Goal: Information Seeking & Learning: Learn about a topic

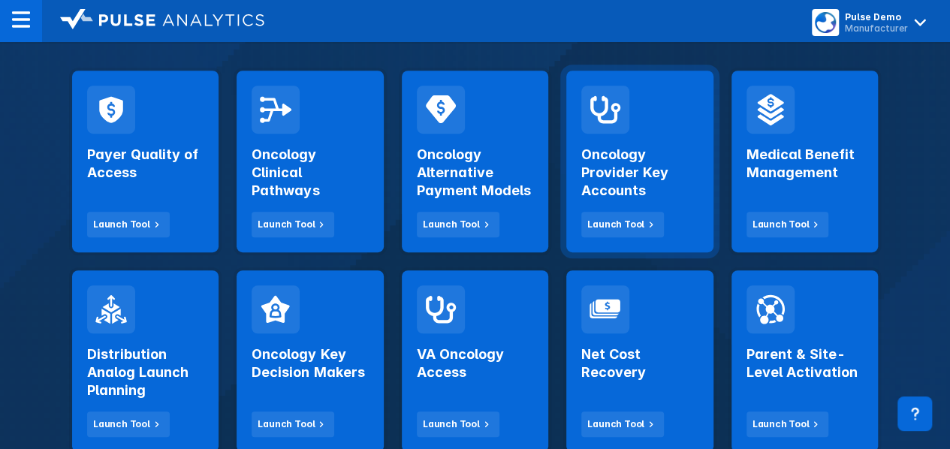
scroll to position [375, 0]
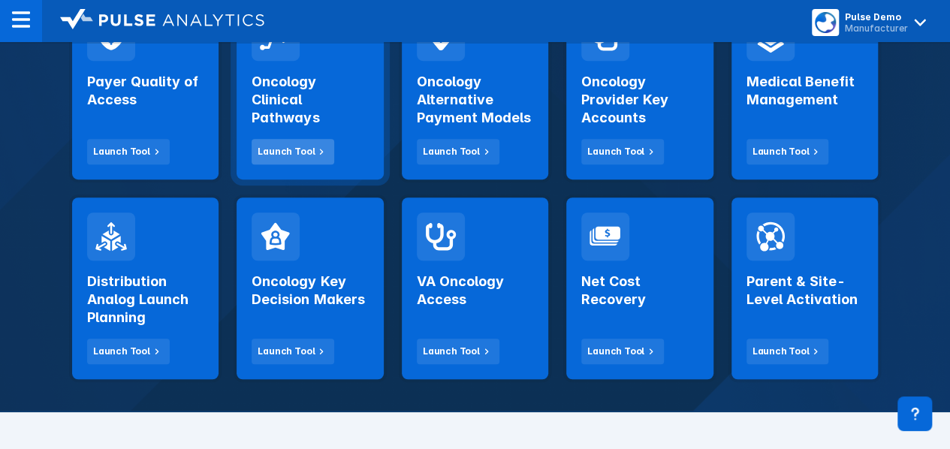
click at [286, 157] on div "Launch Tool" at bounding box center [286, 152] width 57 height 14
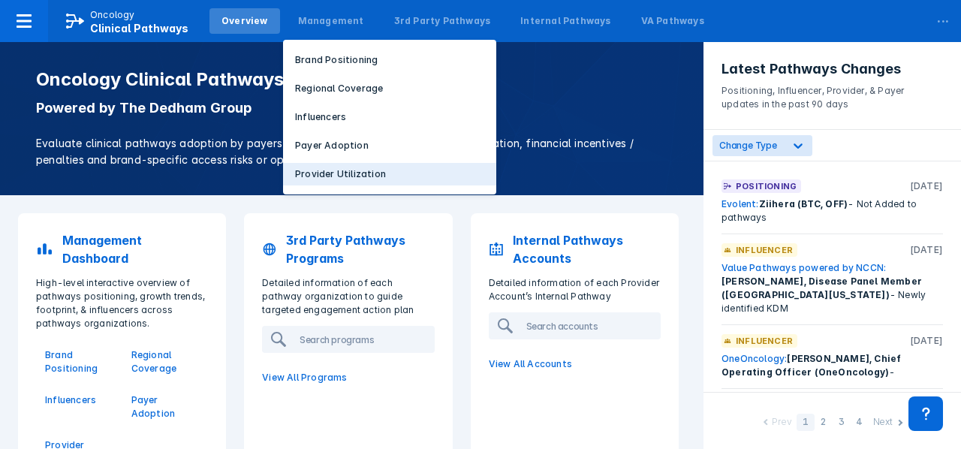
click at [354, 184] on button "Provider Utilization" at bounding box center [389, 174] width 213 height 23
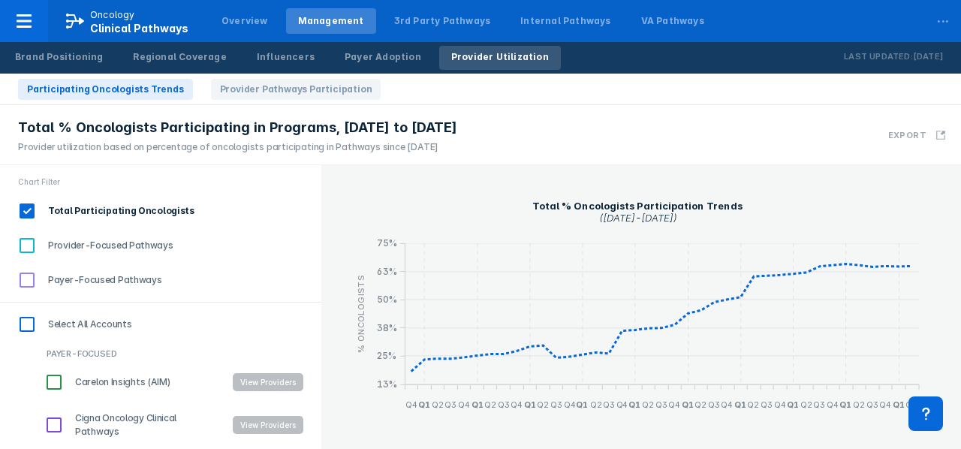
click at [263, 383] on button "View Providers" at bounding box center [268, 382] width 71 height 18
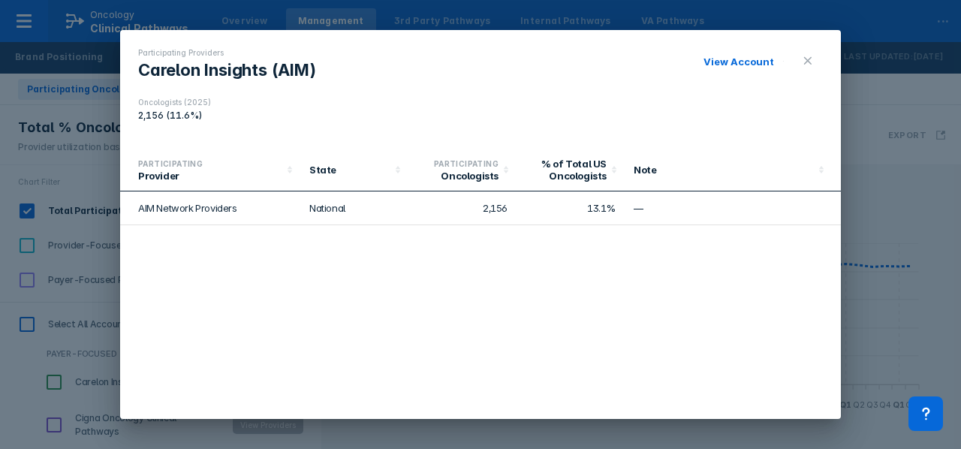
click at [814, 59] on button at bounding box center [808, 61] width 30 height 26
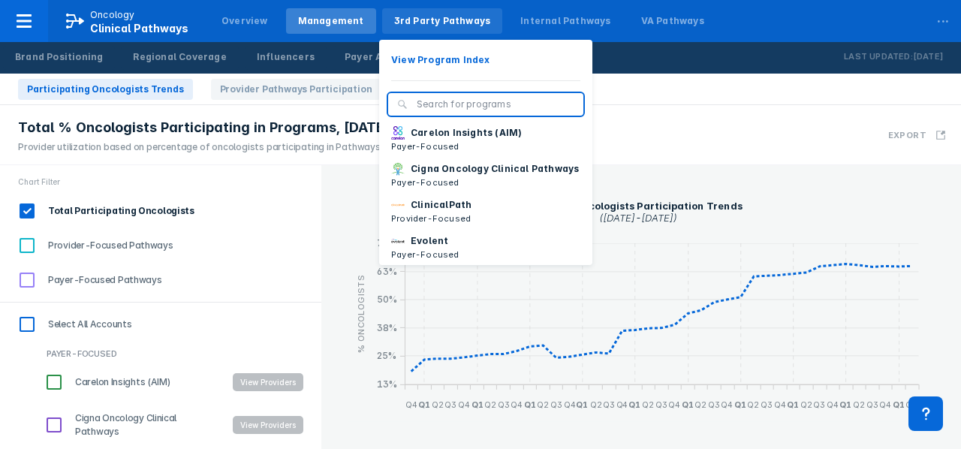
click at [458, 25] on div "3rd Party Pathways" at bounding box center [442, 21] width 97 height 14
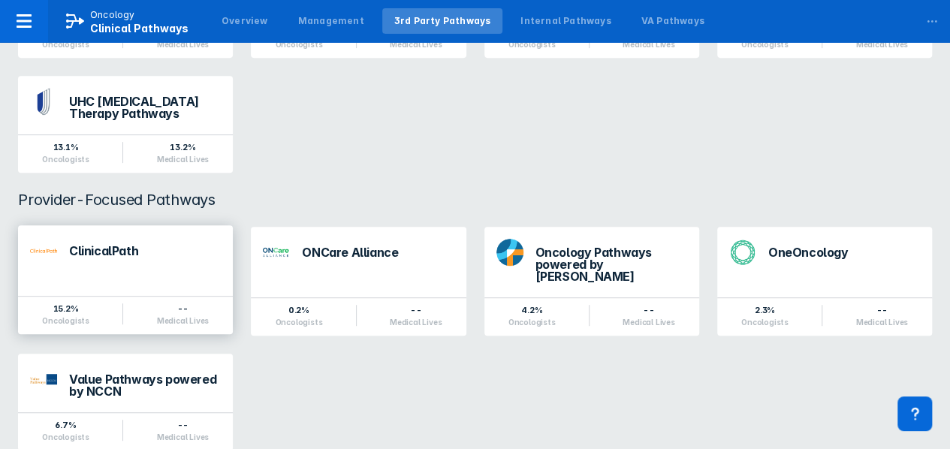
scroll to position [324, 0]
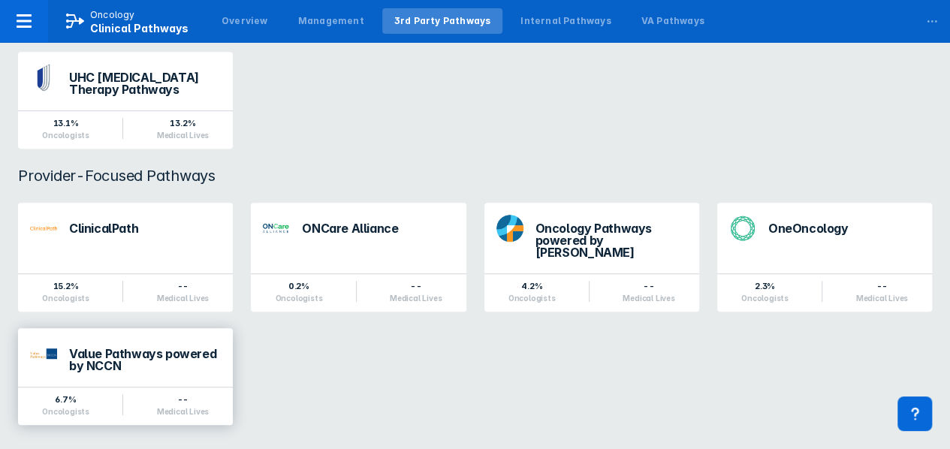
click at [91, 352] on div "Value Pathways powered by NCCN" at bounding box center [145, 360] width 152 height 24
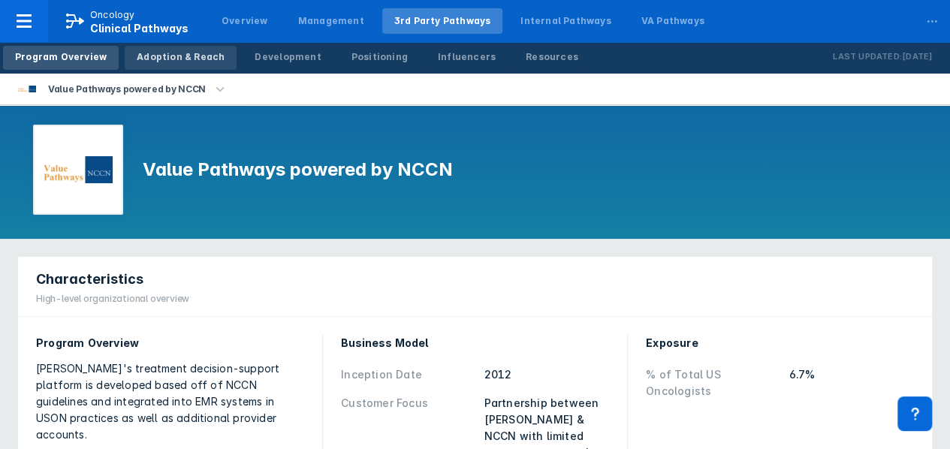
click at [182, 53] on div "Adoption & Reach" at bounding box center [181, 57] width 88 height 14
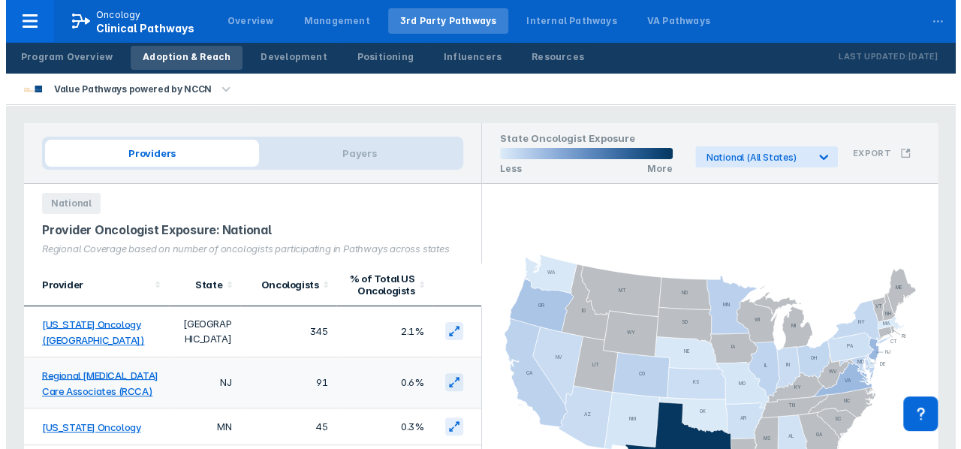
scroll to position [75, 0]
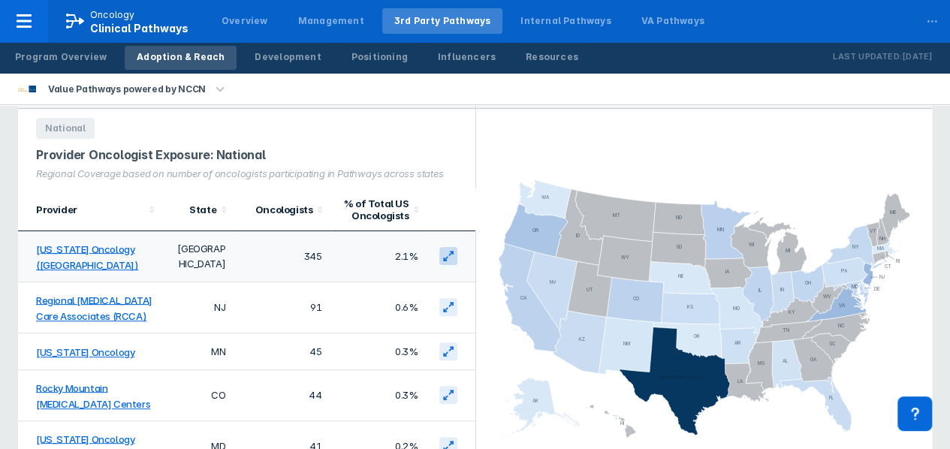
click at [448, 252] on icon at bounding box center [450, 254] width 5 height 5
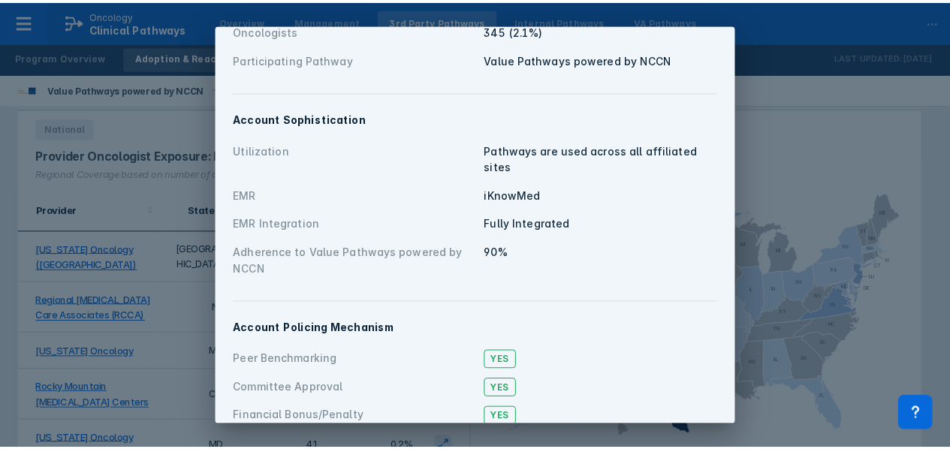
scroll to position [127, 0]
